Goal: Transaction & Acquisition: Purchase product/service

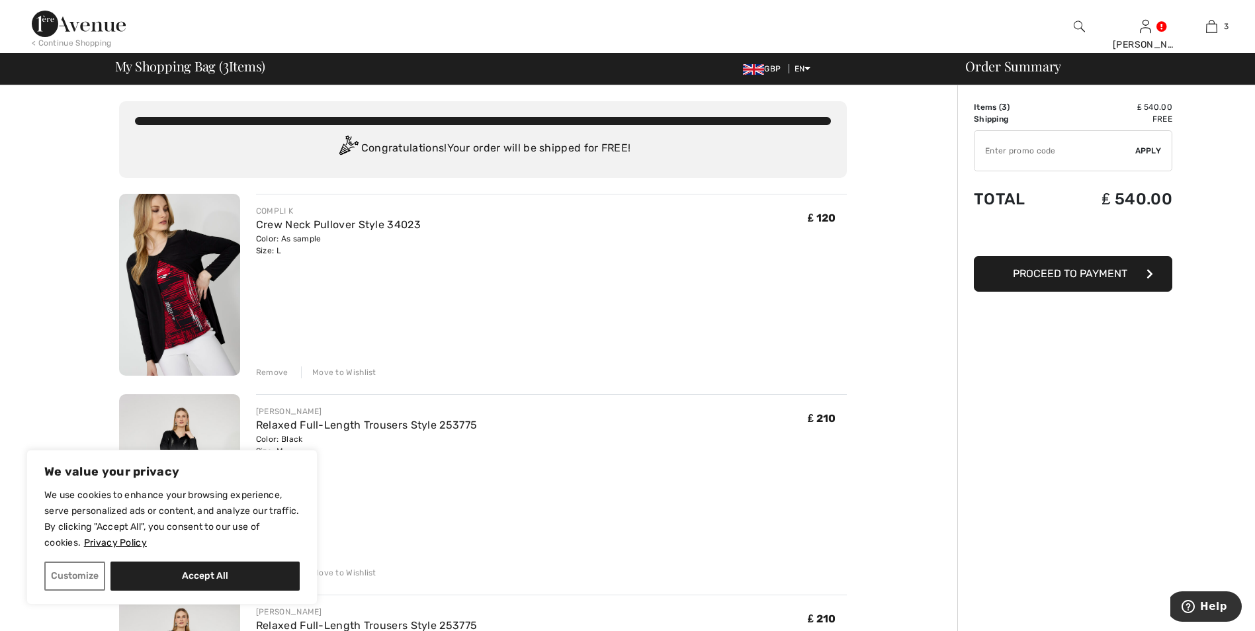
click at [269, 370] on div "Remove" at bounding box center [272, 372] width 32 height 12
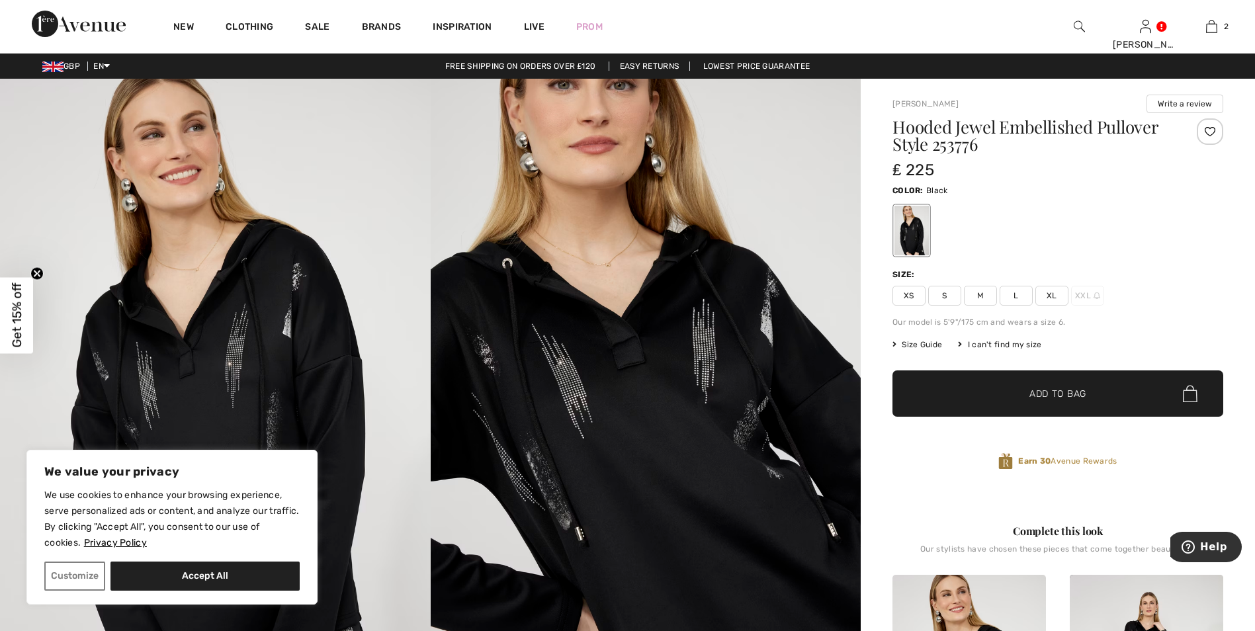
click at [1013, 290] on span "L" at bounding box center [1015, 296] width 33 height 20
click at [986, 387] on span "✔ Added to Bag Add to Bag" at bounding box center [1057, 393] width 331 height 46
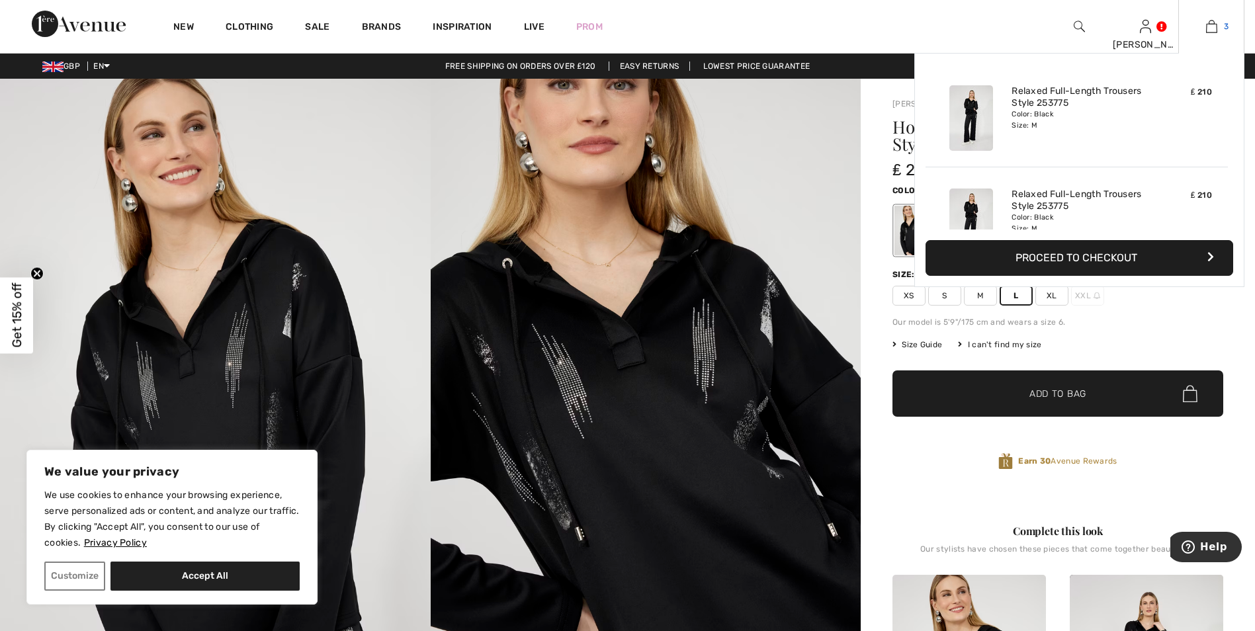
click at [1209, 27] on img at bounding box center [1211, 27] width 11 height 16
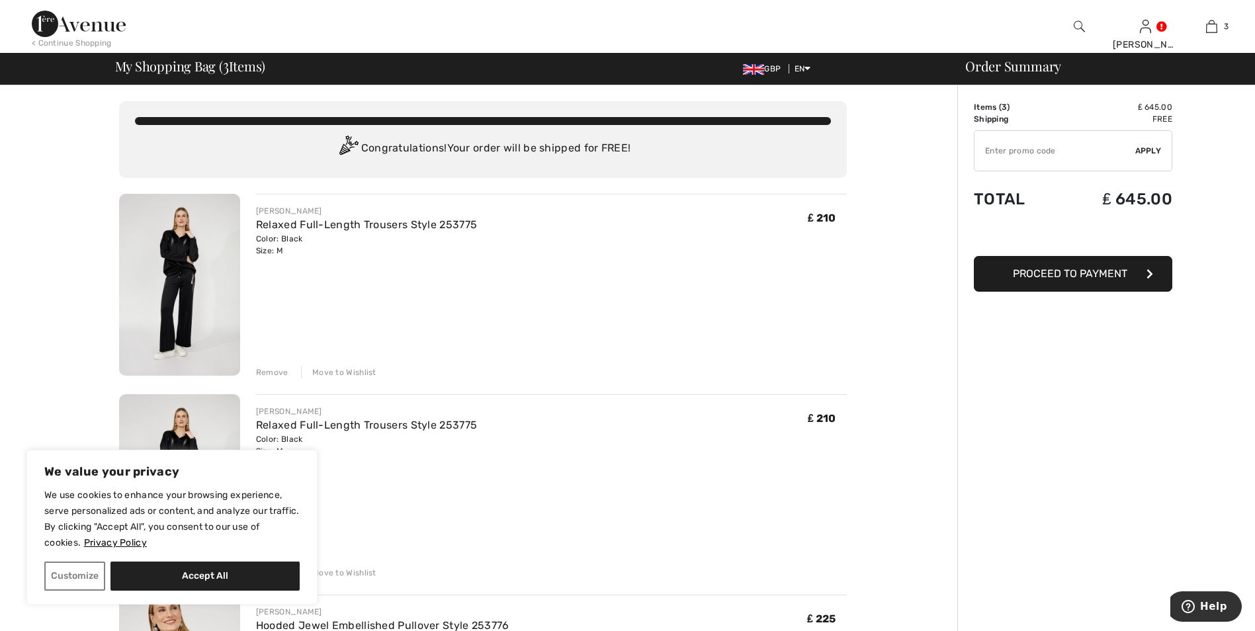
click at [268, 371] on div "Remove" at bounding box center [272, 372] width 32 height 12
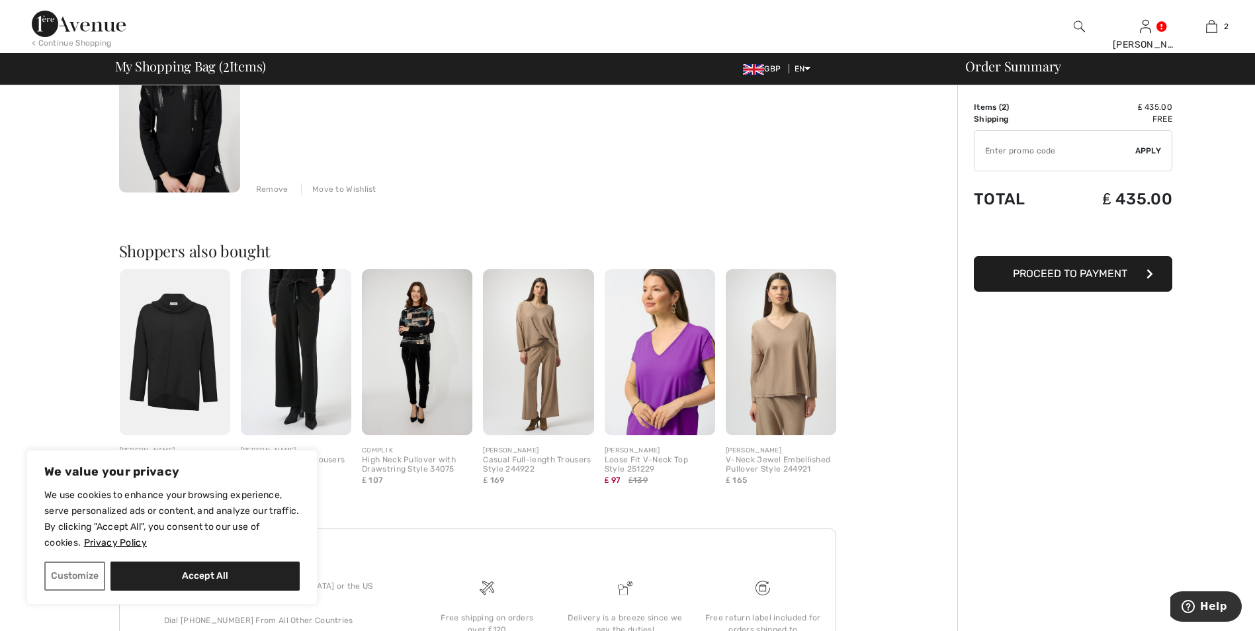
scroll to position [224, 0]
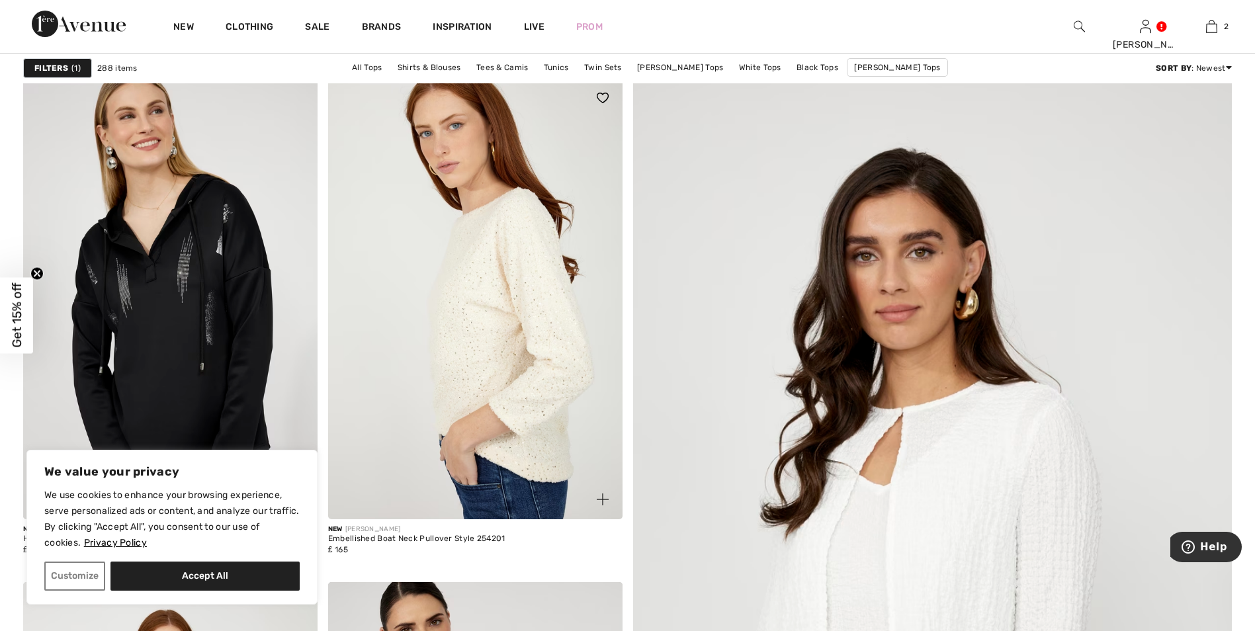
scroll to position [132, 0]
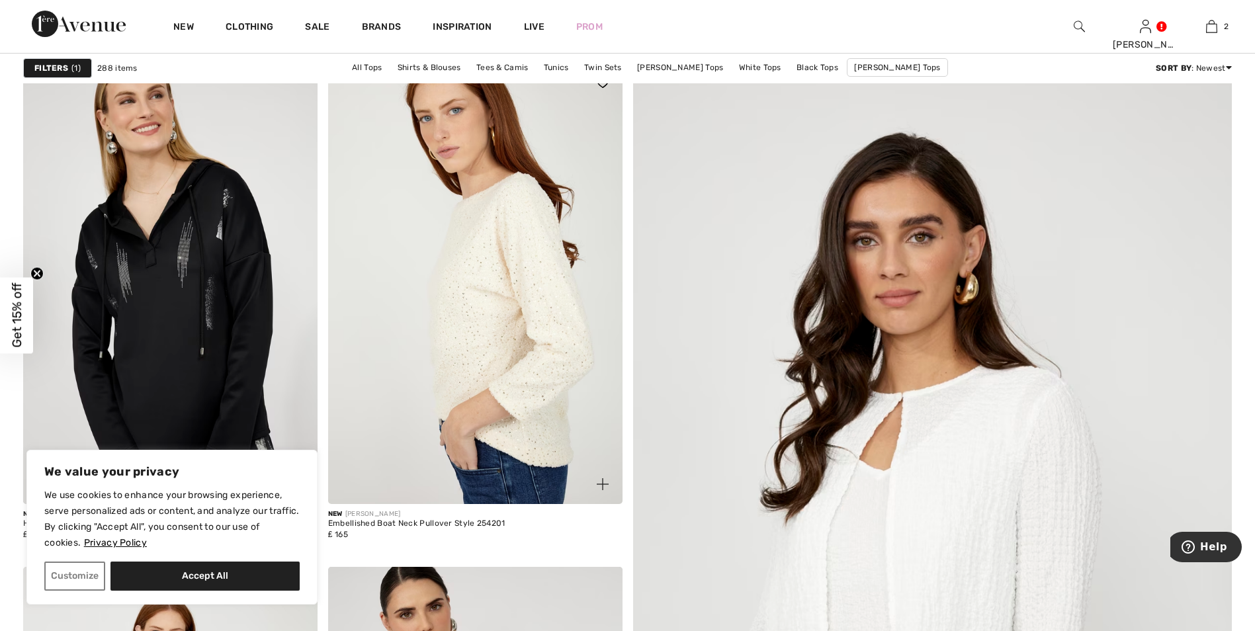
click at [463, 344] on img at bounding box center [475, 283] width 294 height 441
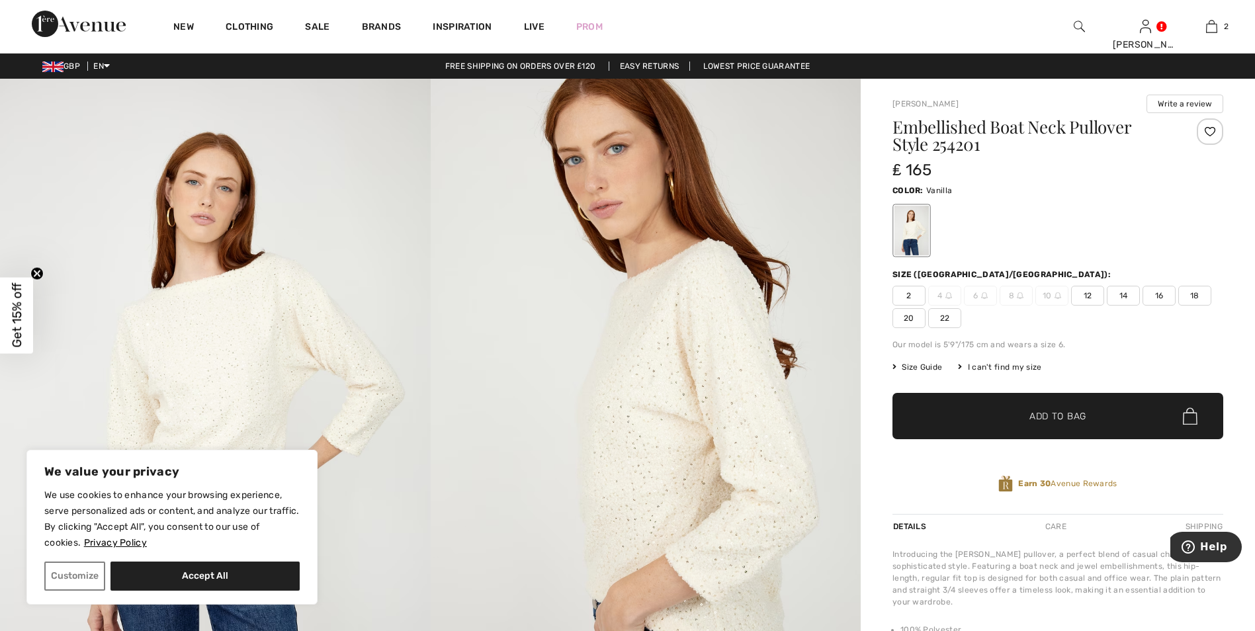
click at [659, 433] on img at bounding box center [646, 402] width 431 height 646
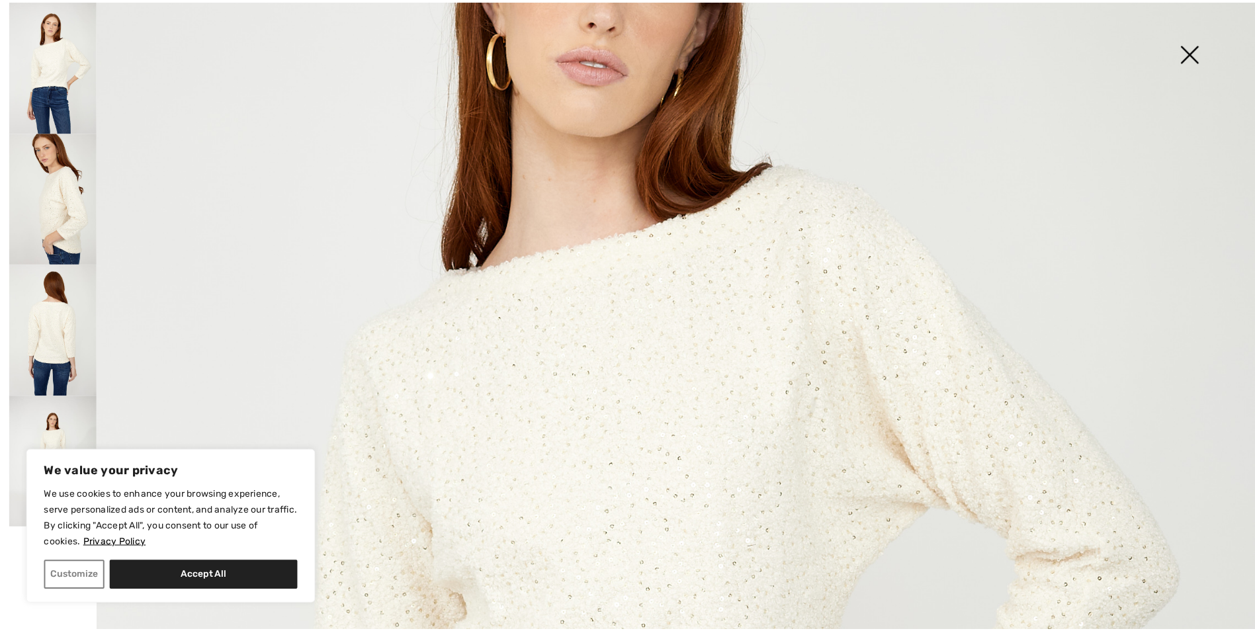
scroll to position [265, 0]
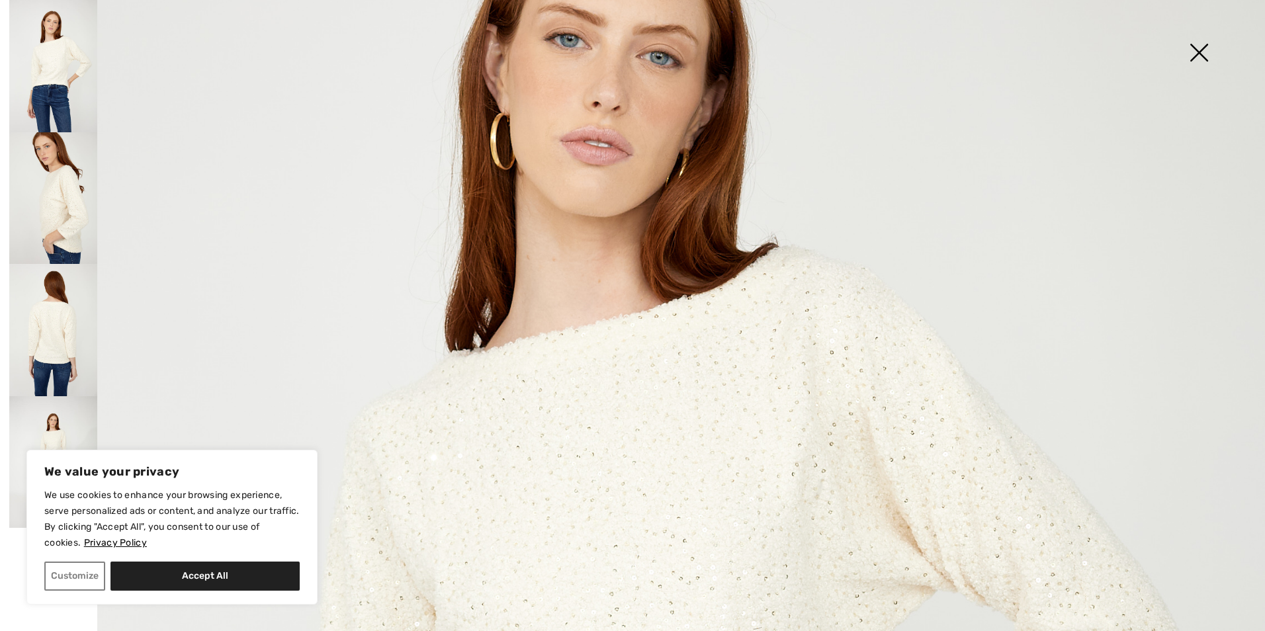
click at [1201, 55] on img at bounding box center [1198, 54] width 66 height 68
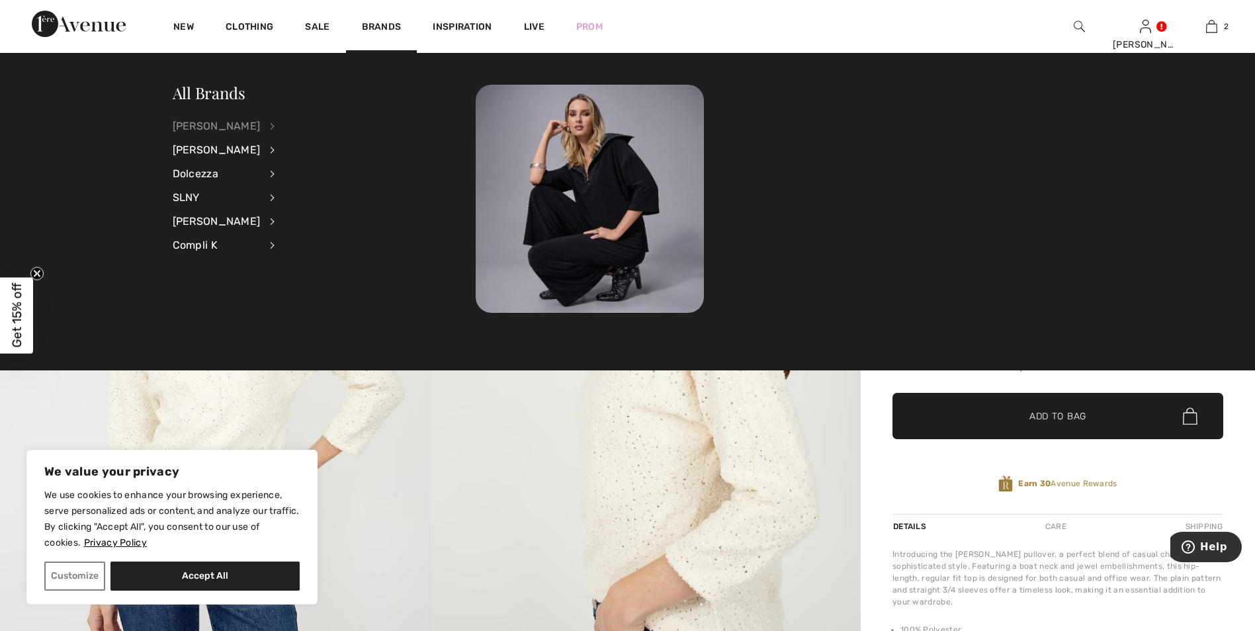
click at [224, 122] on div "[PERSON_NAME]" at bounding box center [217, 126] width 88 height 24
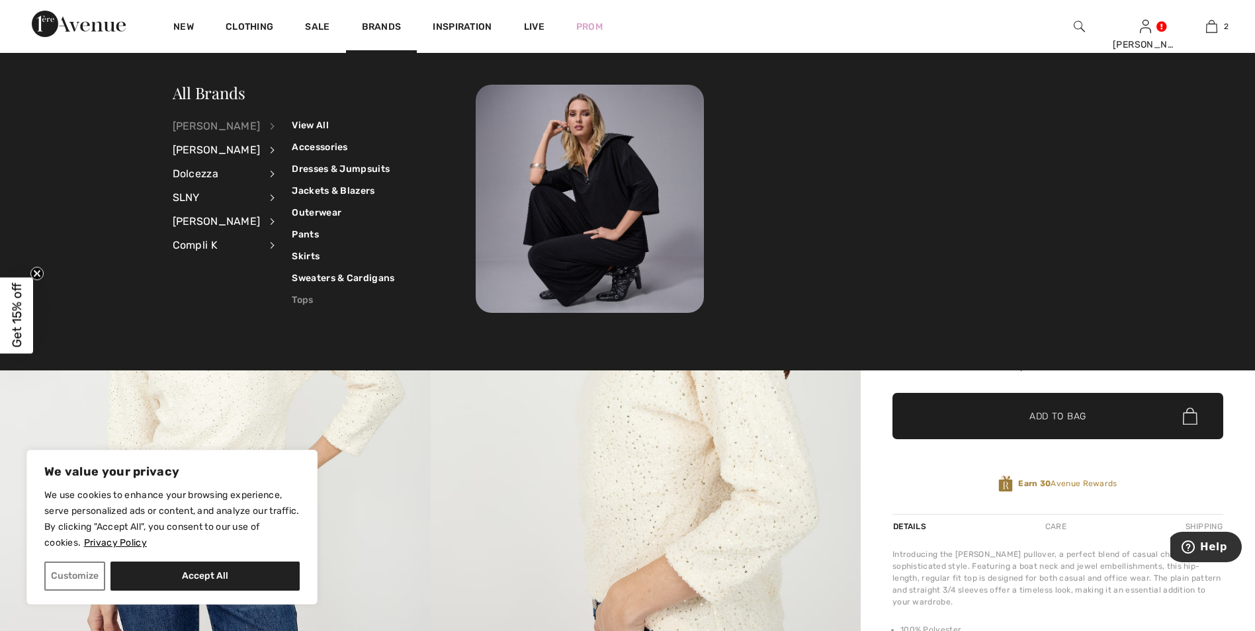
click at [292, 300] on link "Tops" at bounding box center [343, 300] width 103 height 22
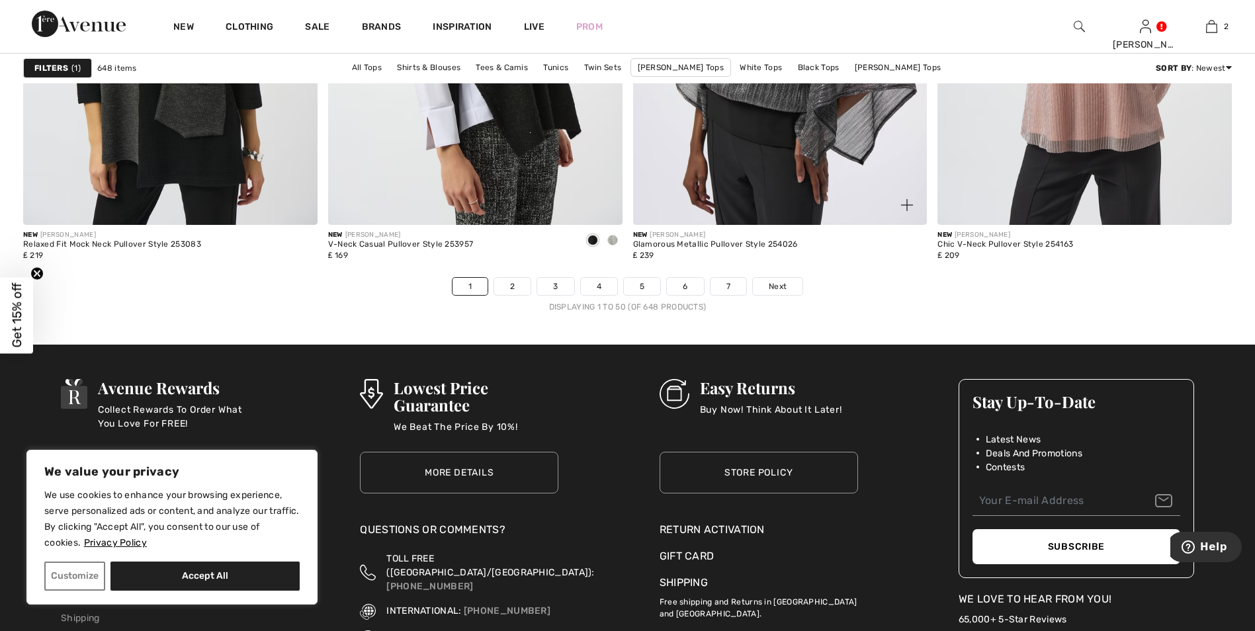
scroll to position [7540, 0]
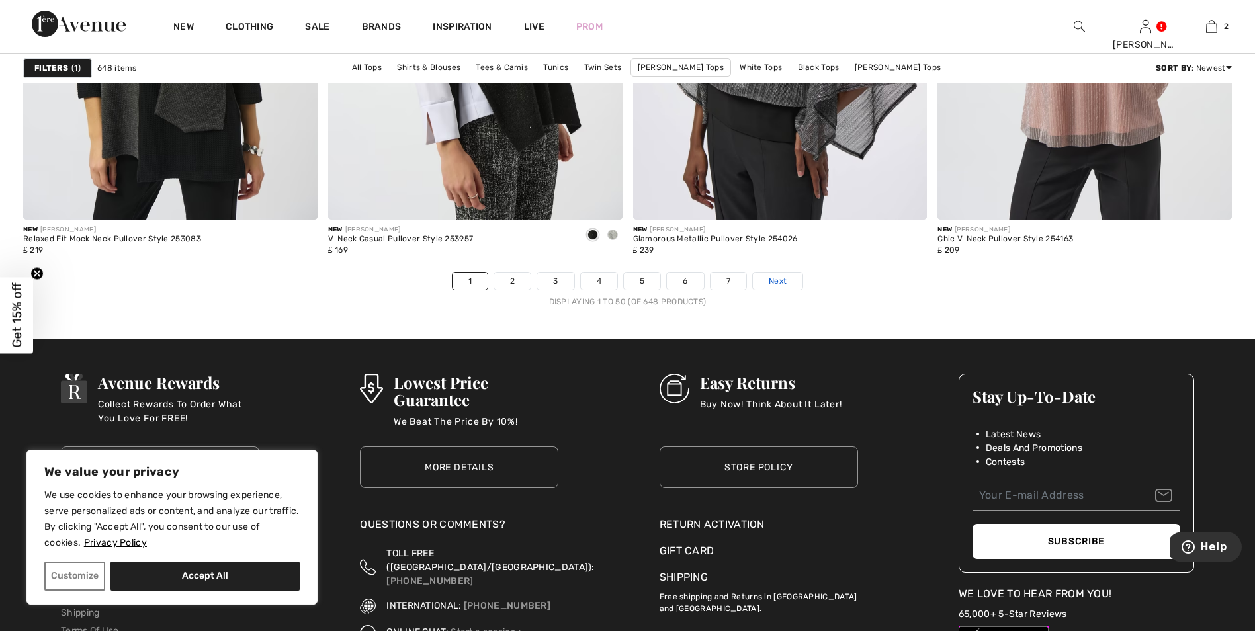
click at [782, 280] on span "Next" at bounding box center [778, 281] width 18 height 12
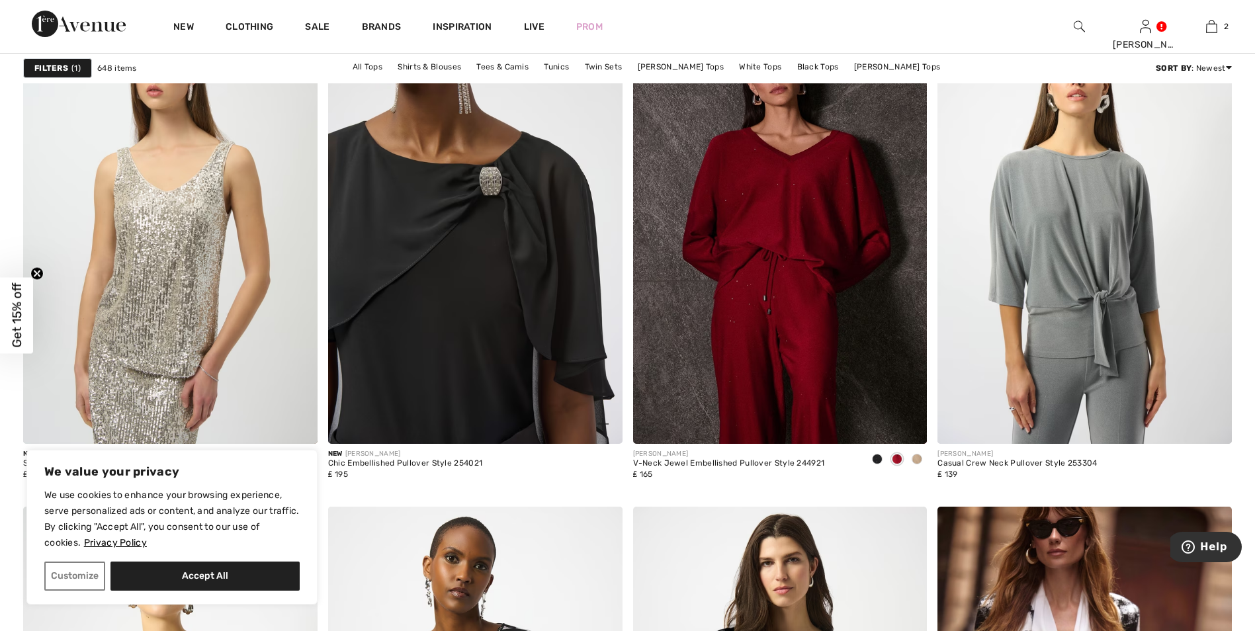
scroll to position [5159, 0]
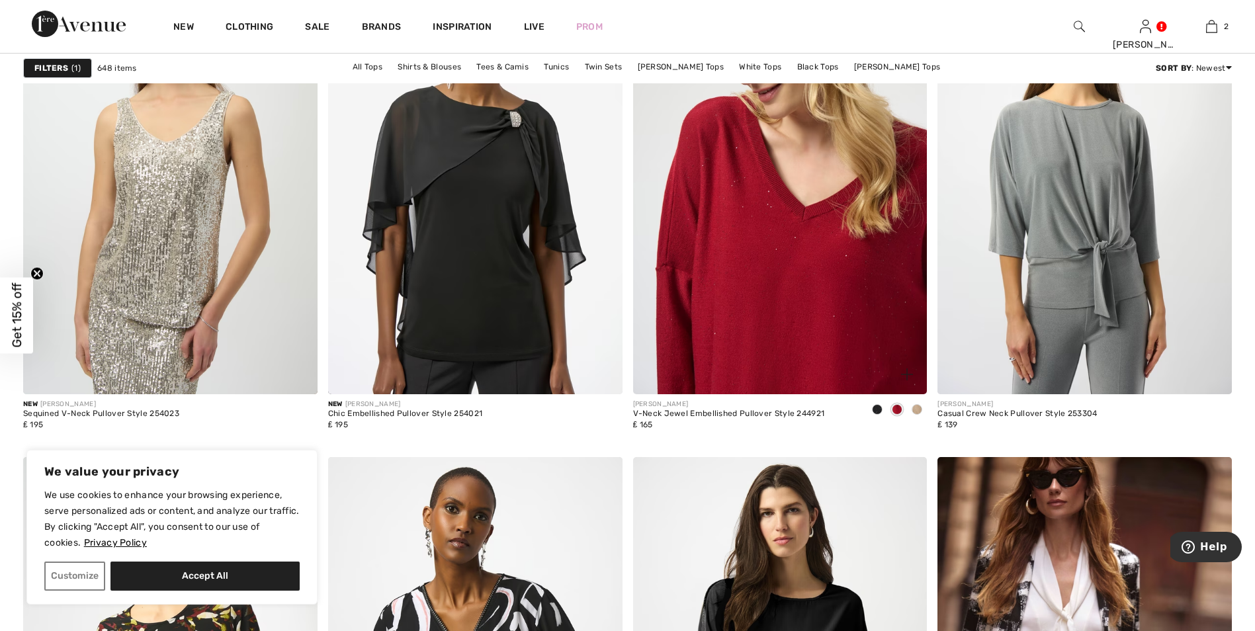
click at [767, 231] on img at bounding box center [780, 173] width 294 height 441
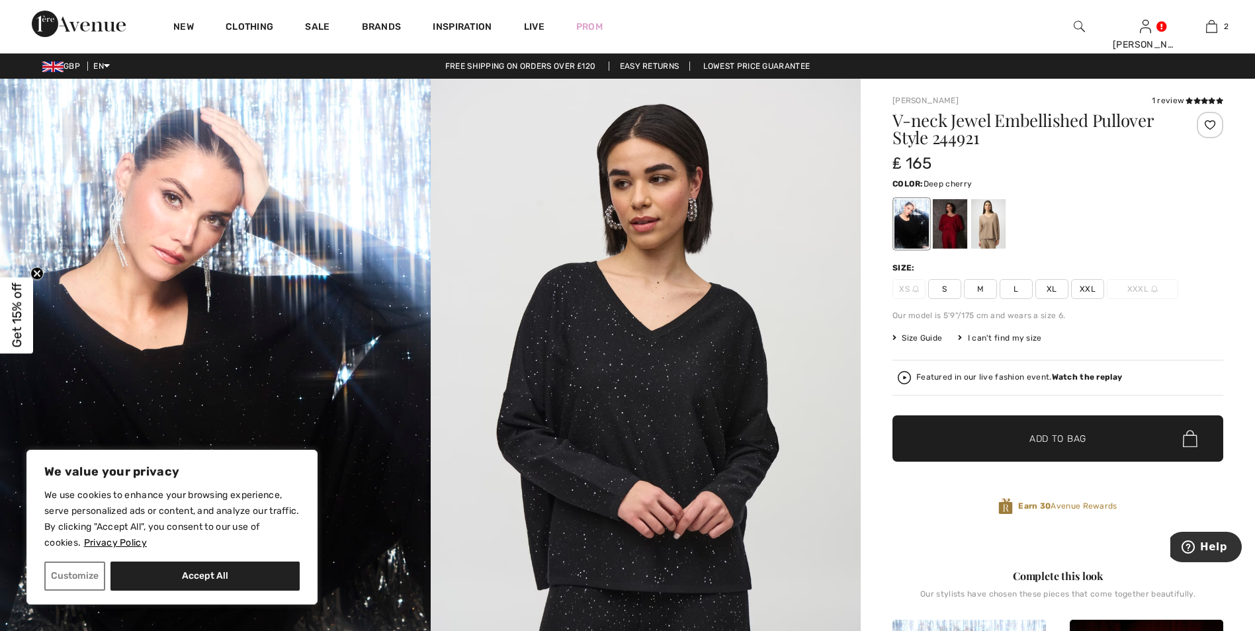
click at [956, 228] on div at bounding box center [950, 224] width 34 height 50
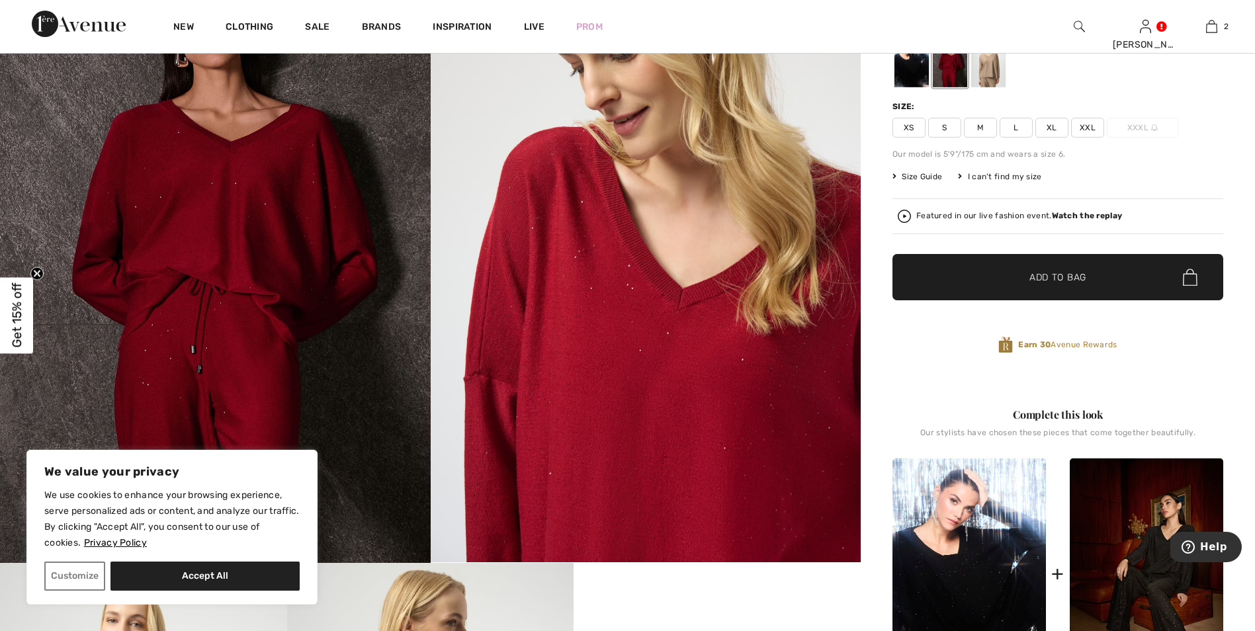
scroll to position [132, 0]
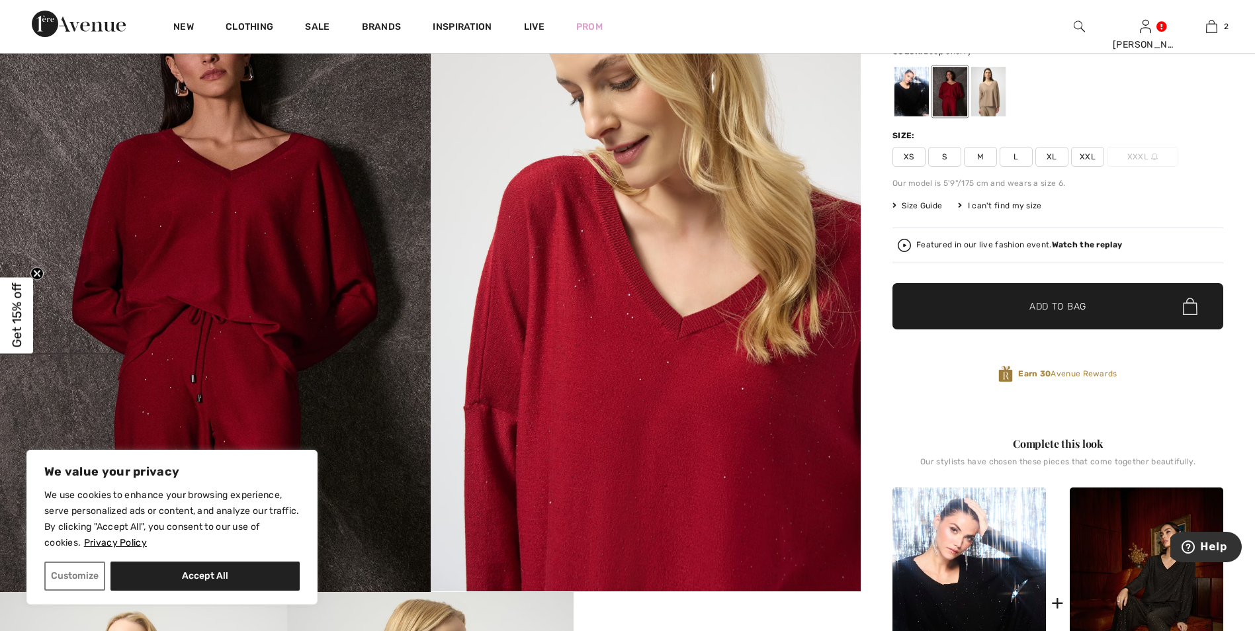
click at [1015, 157] on span "L" at bounding box center [1015, 157] width 33 height 20
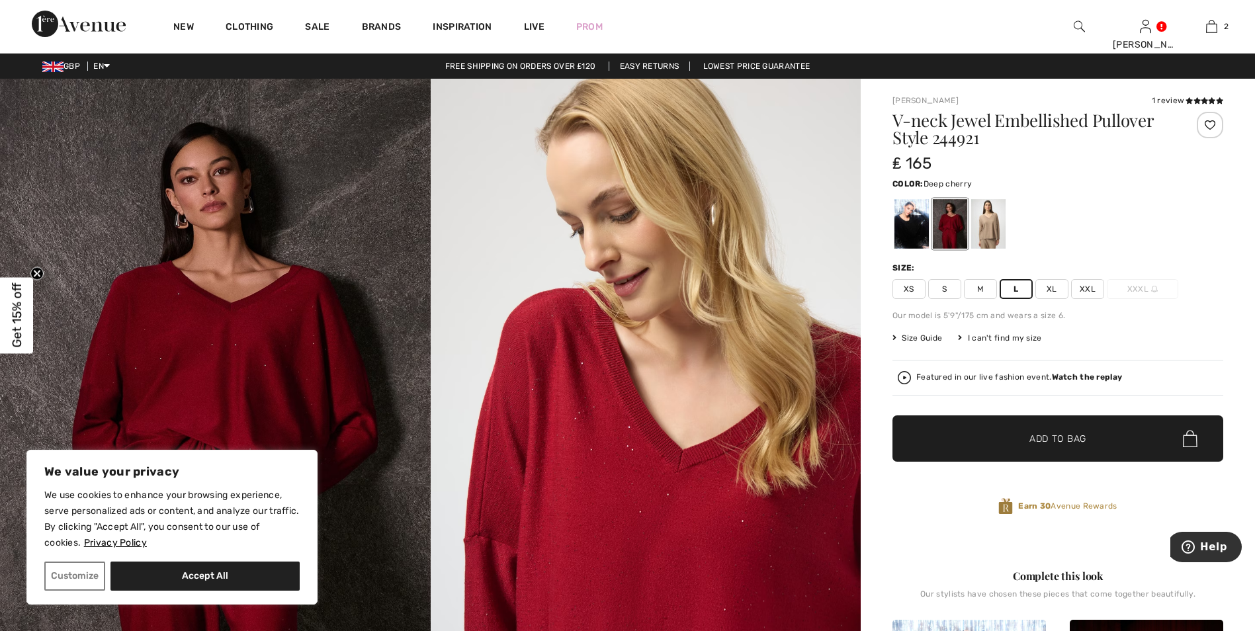
scroll to position [66, 0]
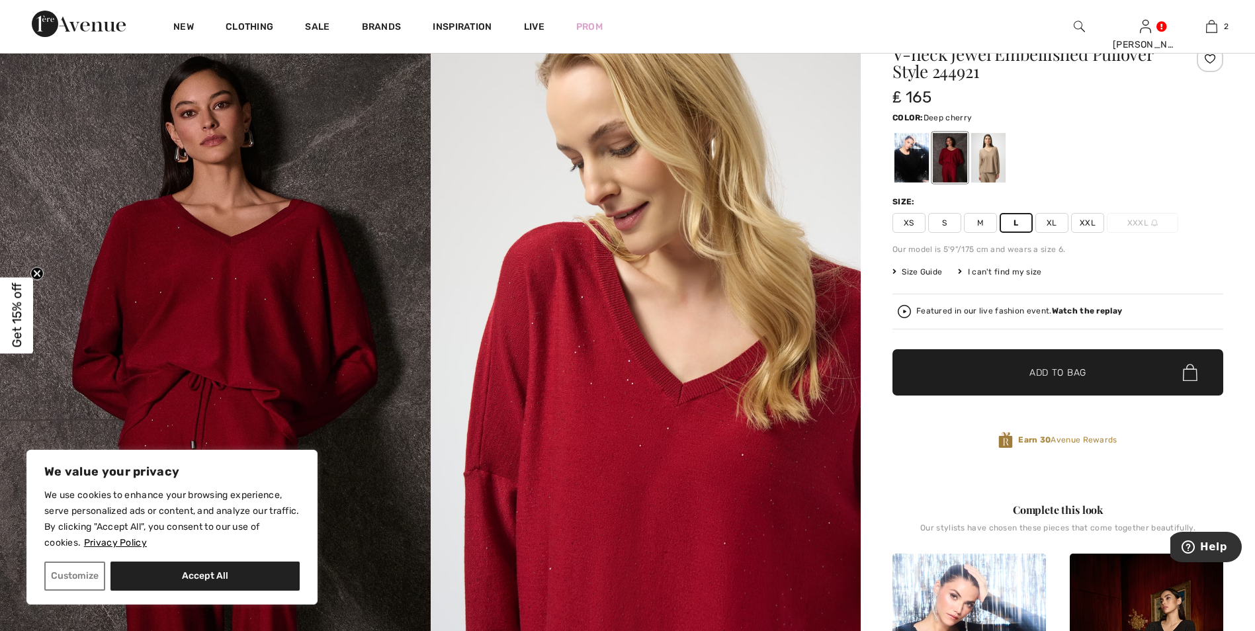
click at [1089, 376] on span "✔ Added to Bag Add to Bag" at bounding box center [1057, 372] width 331 height 46
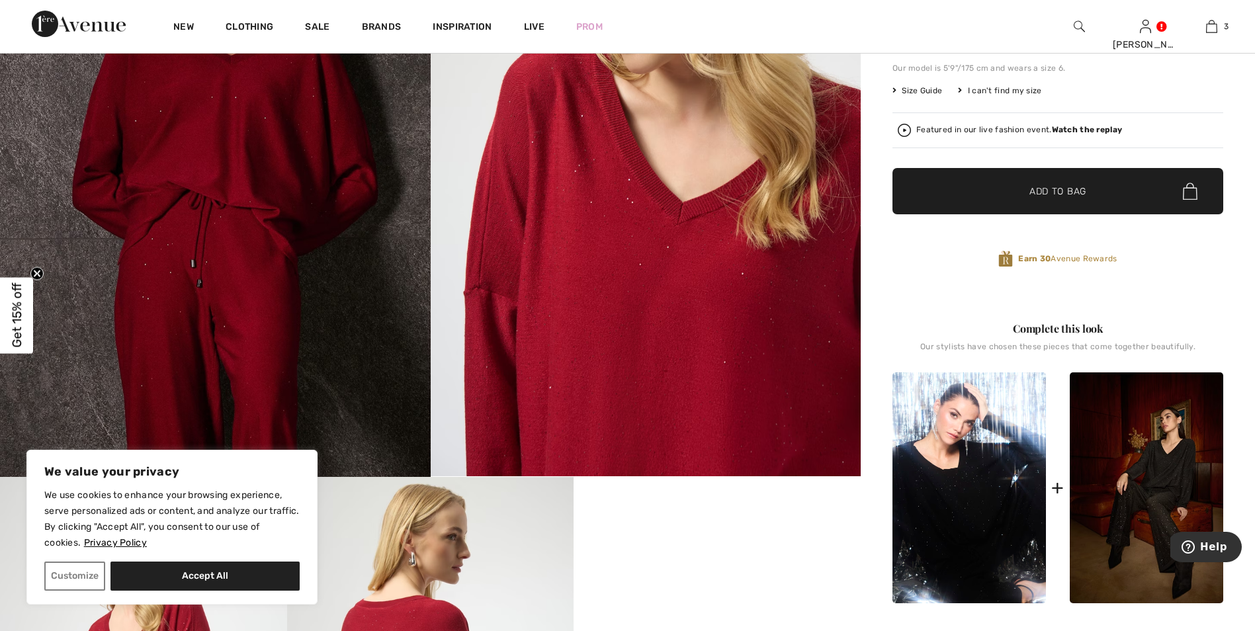
scroll to position [265, 0]
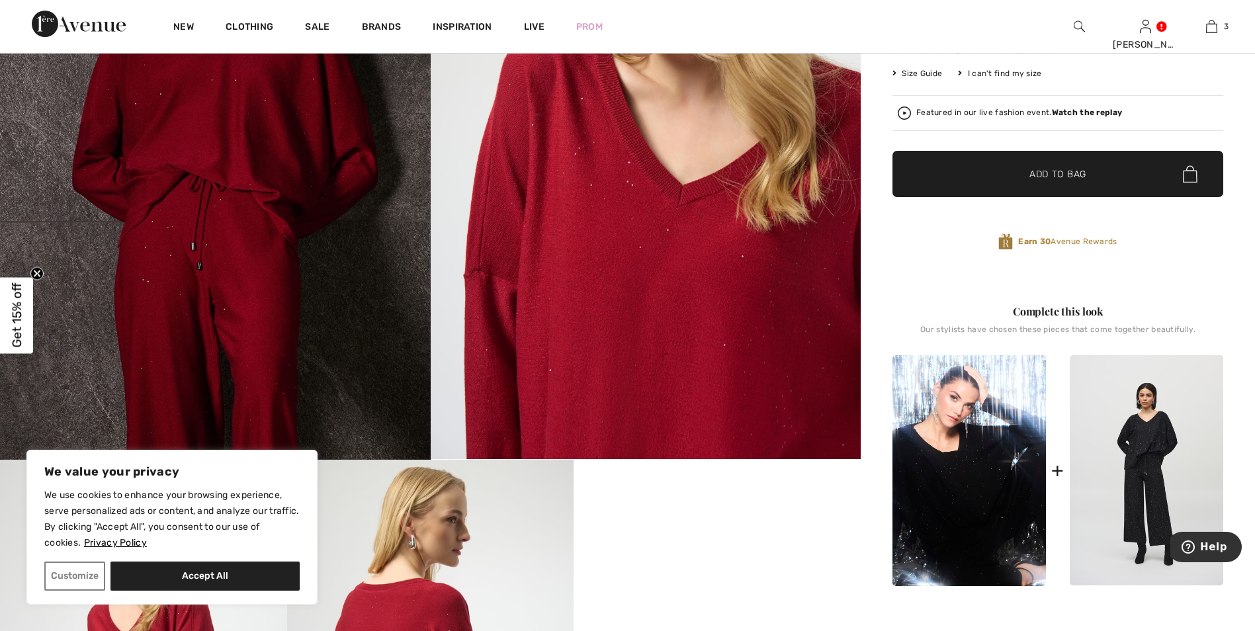
click at [1177, 435] on img at bounding box center [1145, 470] width 153 height 231
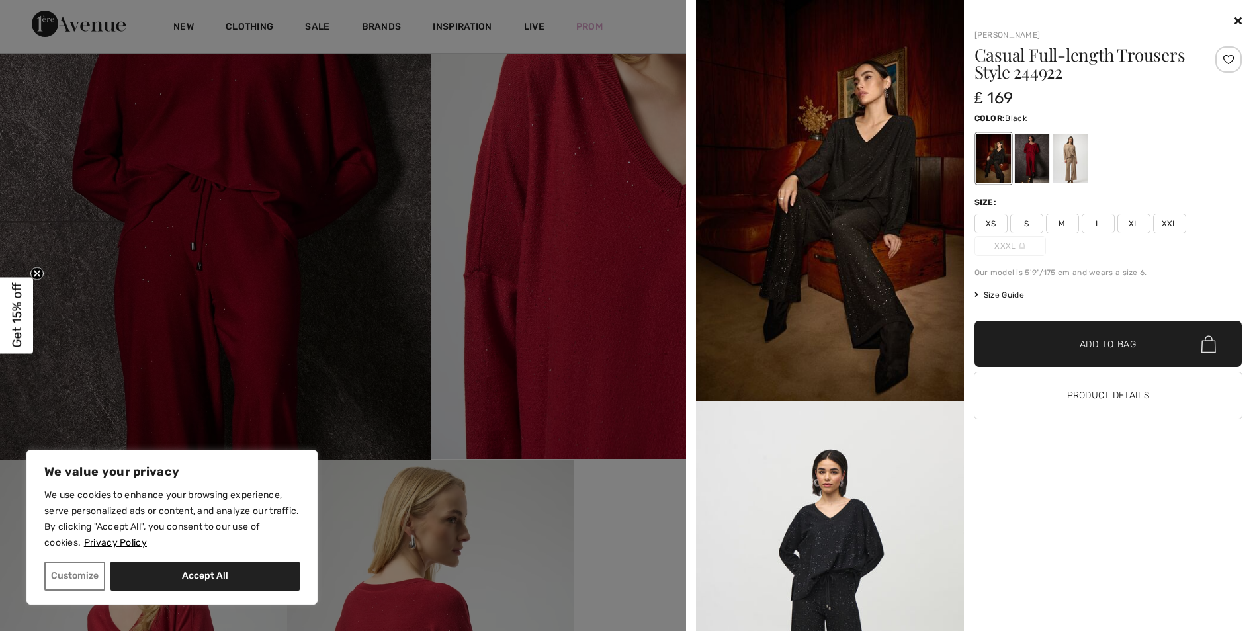
click at [1026, 166] on div at bounding box center [1031, 159] width 34 height 50
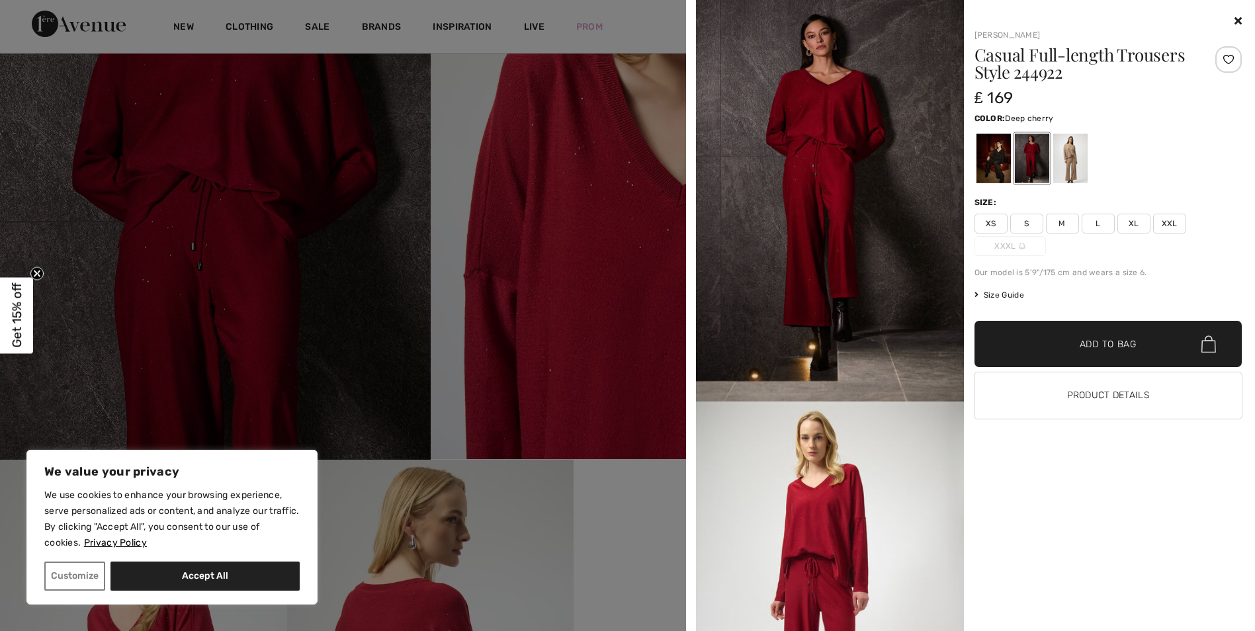
click at [1067, 224] on span "M" at bounding box center [1062, 224] width 33 height 20
click at [1091, 351] on span "Add to Bag" at bounding box center [1107, 344] width 57 height 14
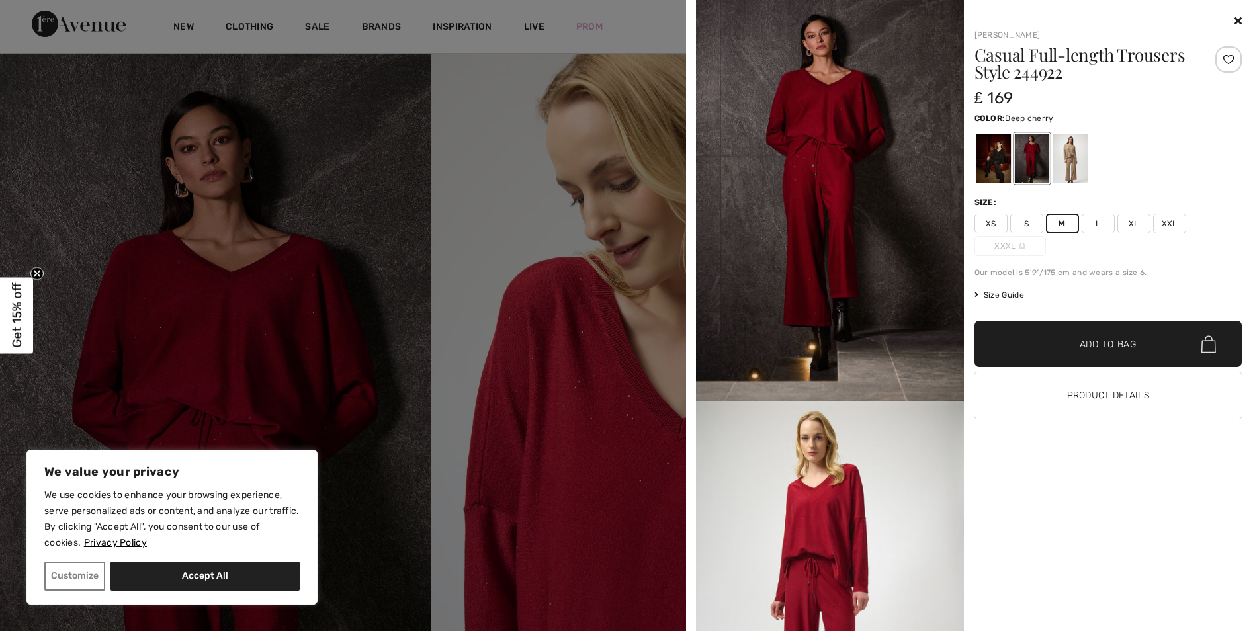
scroll to position [0, 0]
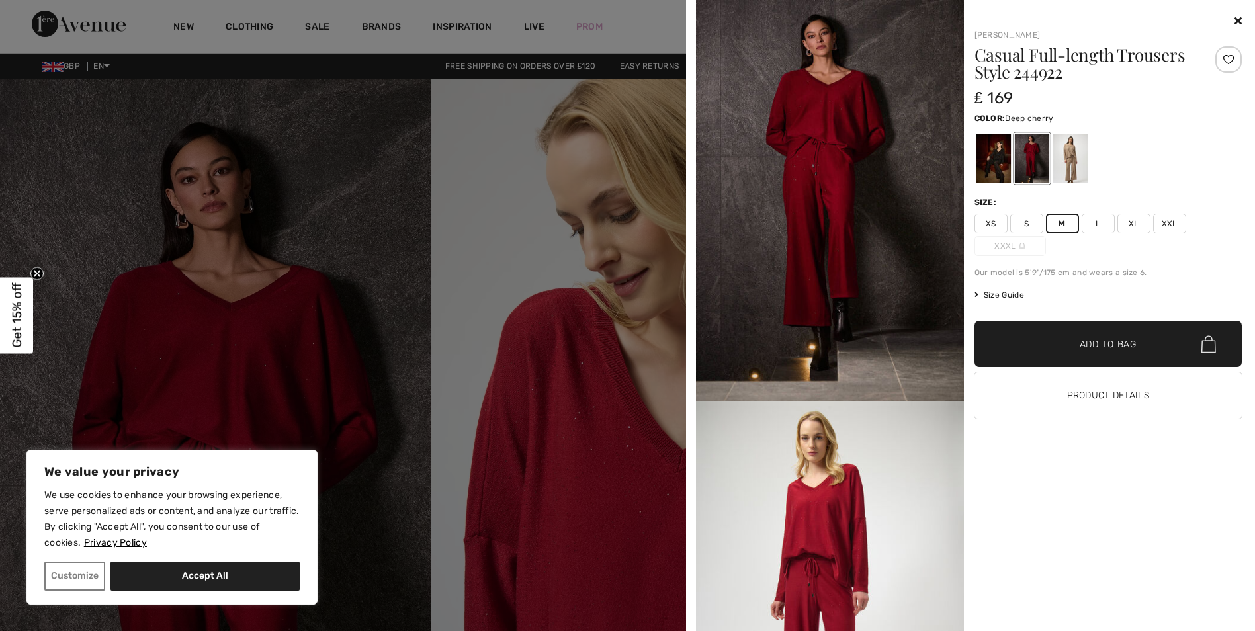
click at [1239, 20] on icon at bounding box center [1237, 20] width 7 height 11
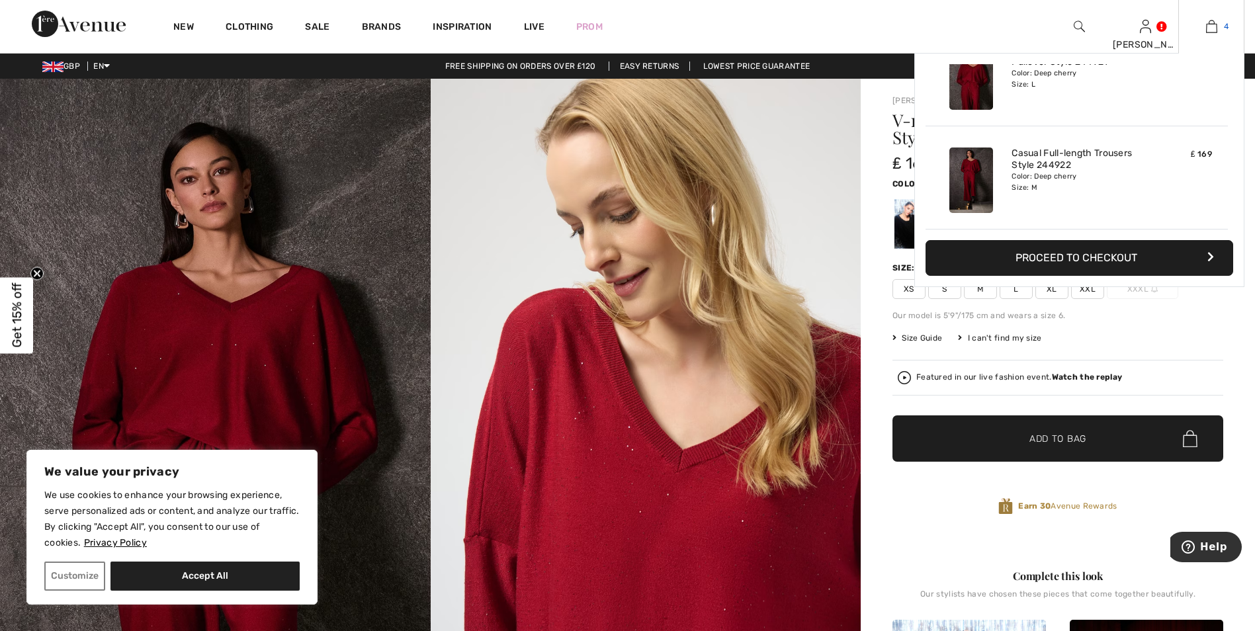
click at [1214, 26] on img at bounding box center [1211, 27] width 11 height 16
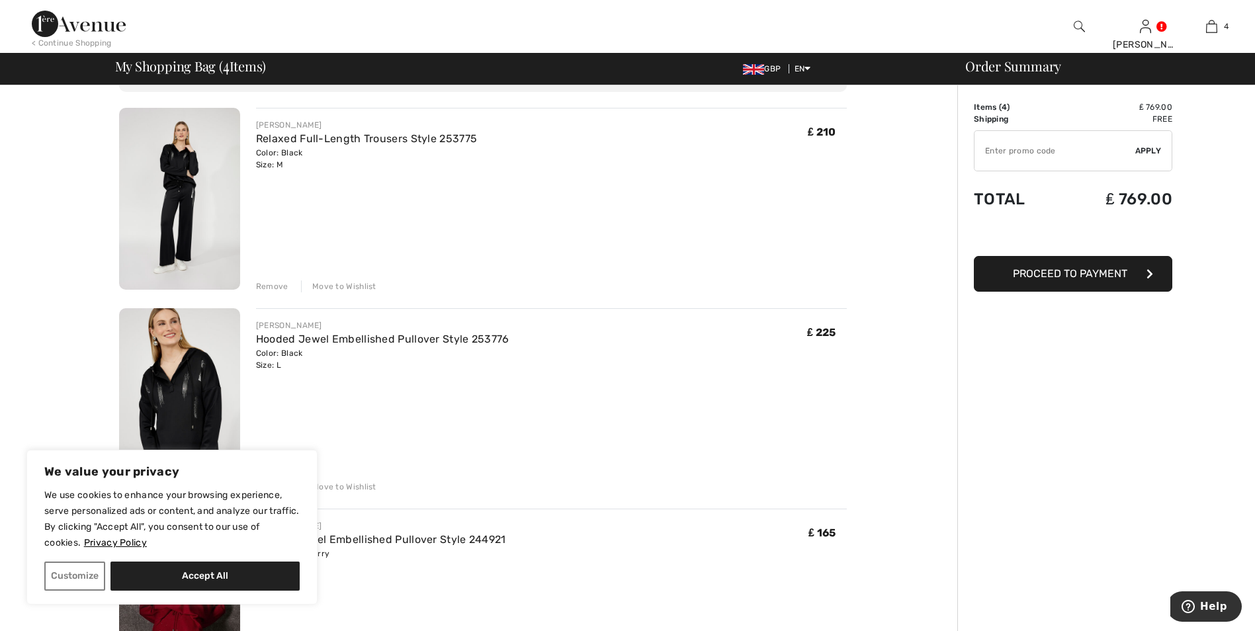
scroll to position [66, 0]
